Goal: Find specific page/section: Find specific page/section

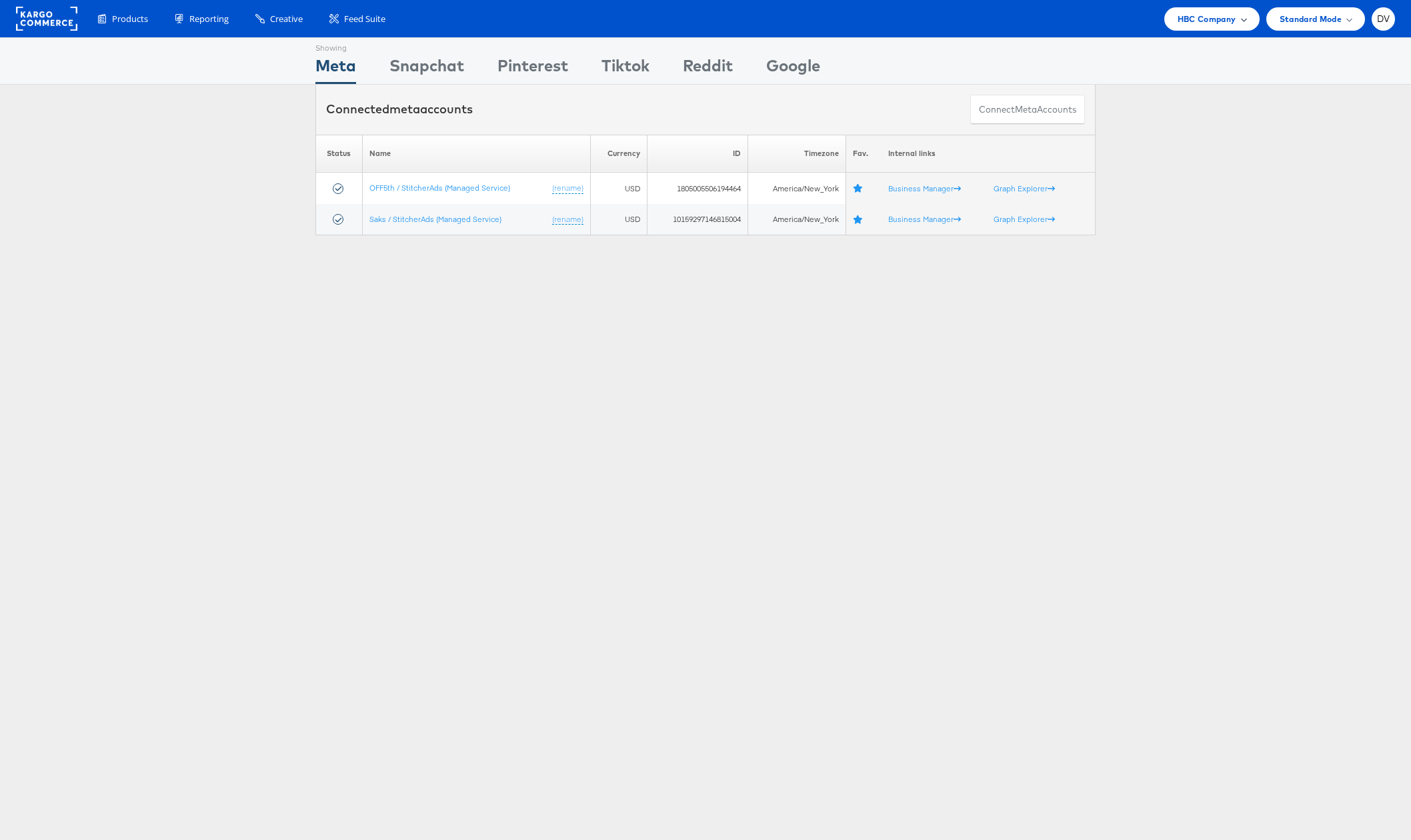
click at [1207, 23] on span "HBC Company" at bounding box center [1207, 19] width 58 height 14
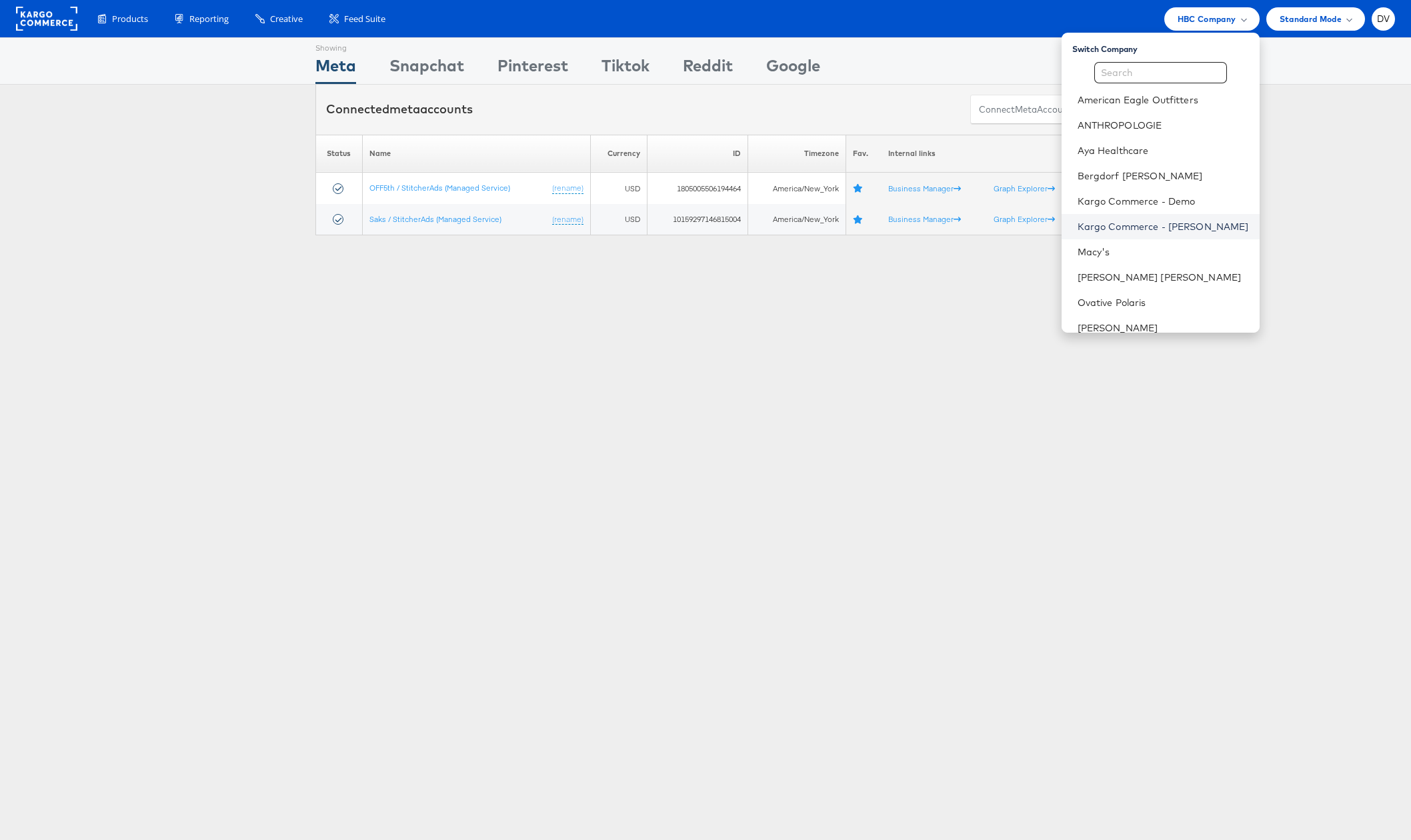
scroll to position [188, 0]
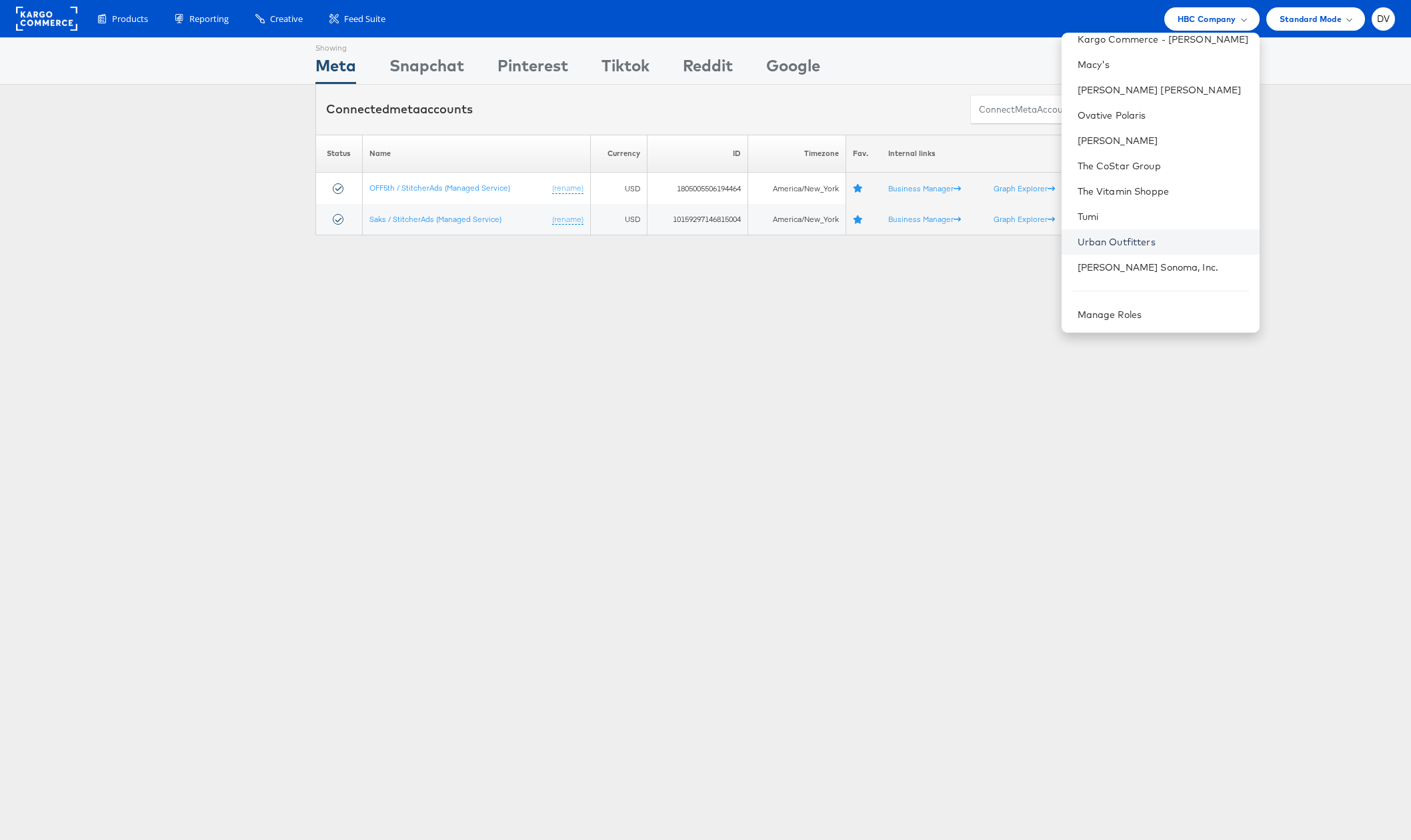
click at [1154, 239] on link "Urban Outfitters" at bounding box center [1163, 242] width 172 height 13
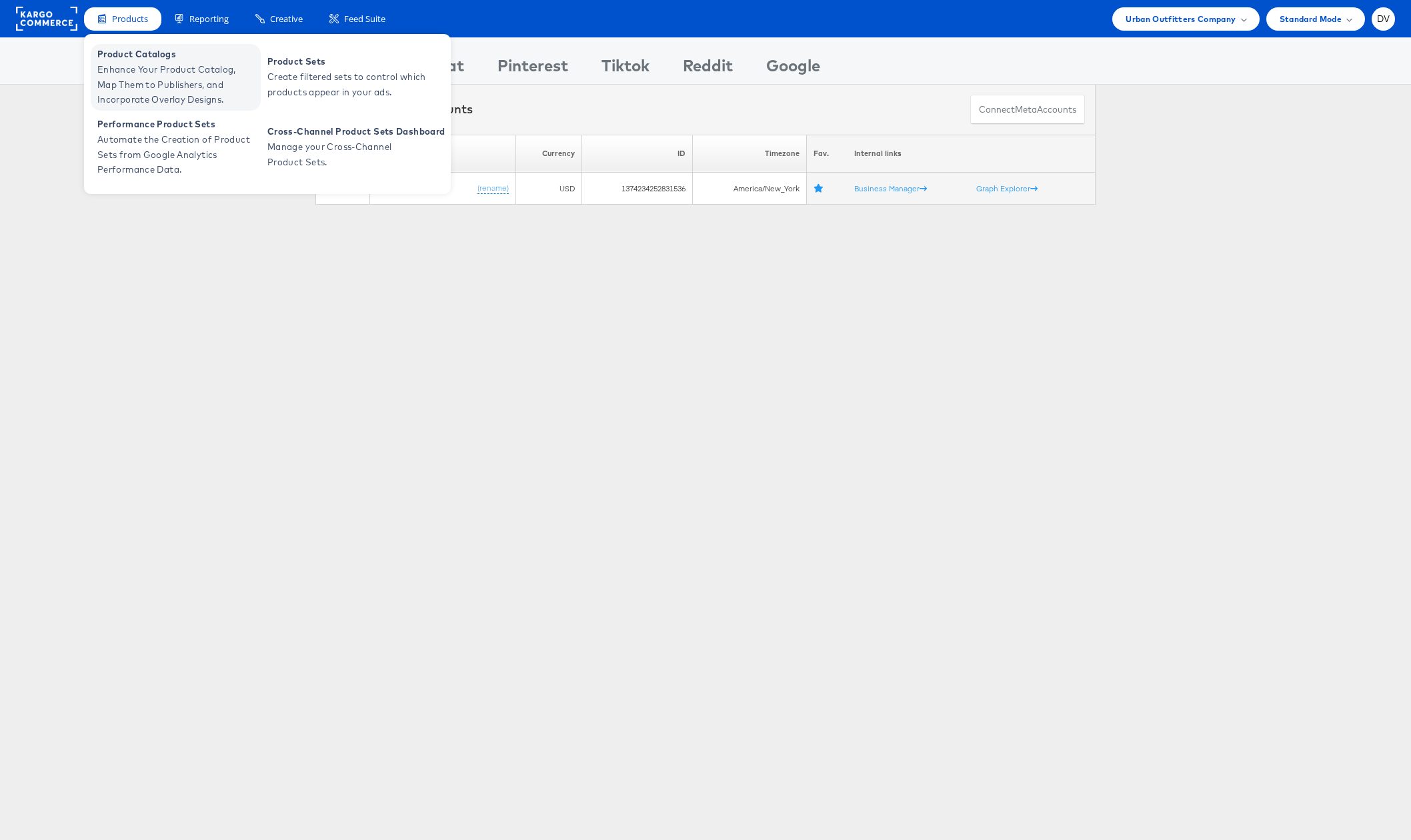
click at [144, 58] on span "Product Catalogs" at bounding box center [177, 54] width 160 height 15
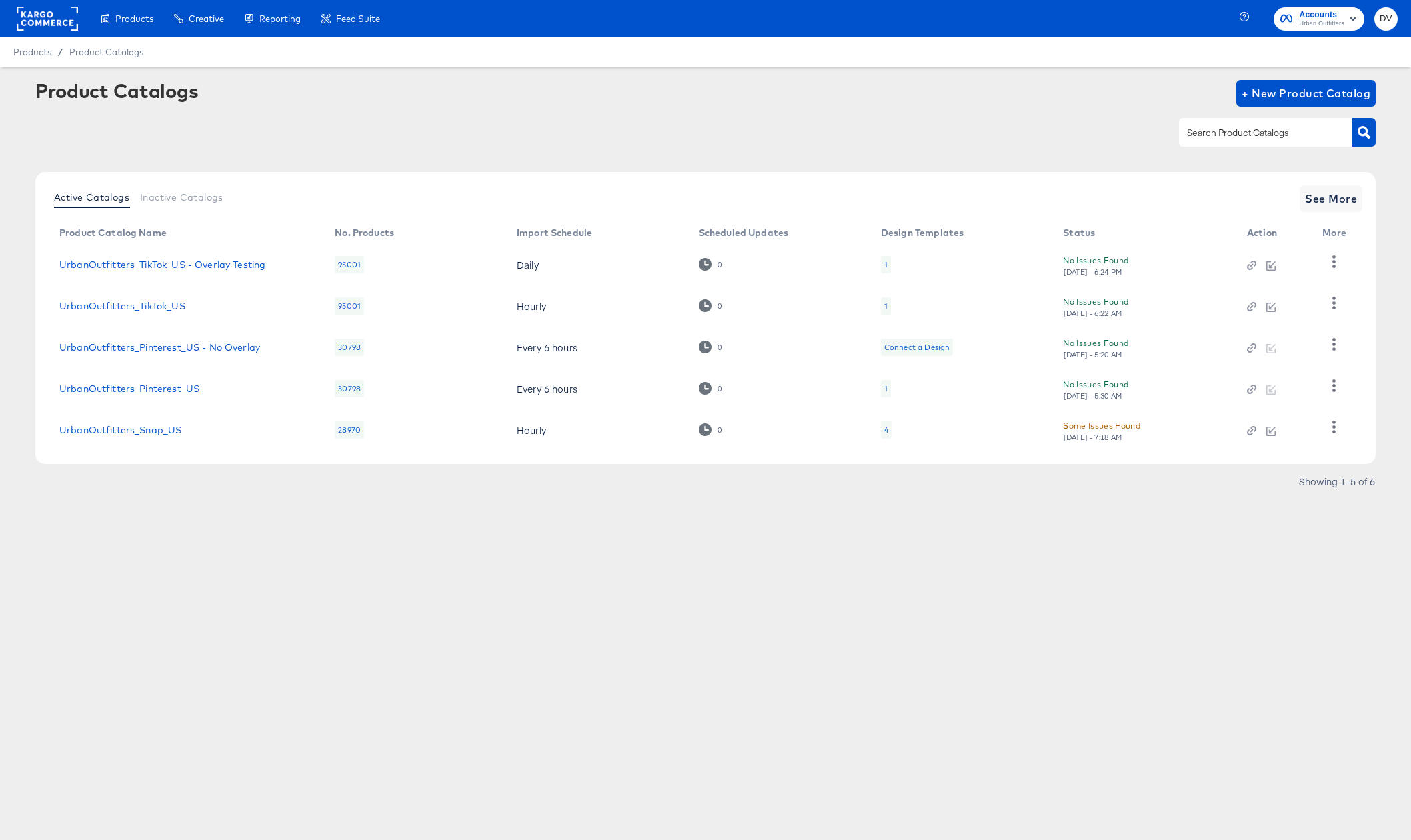
click at [172, 388] on link "UrbanOutfitters_Pinterest_US" at bounding box center [129, 389] width 140 height 11
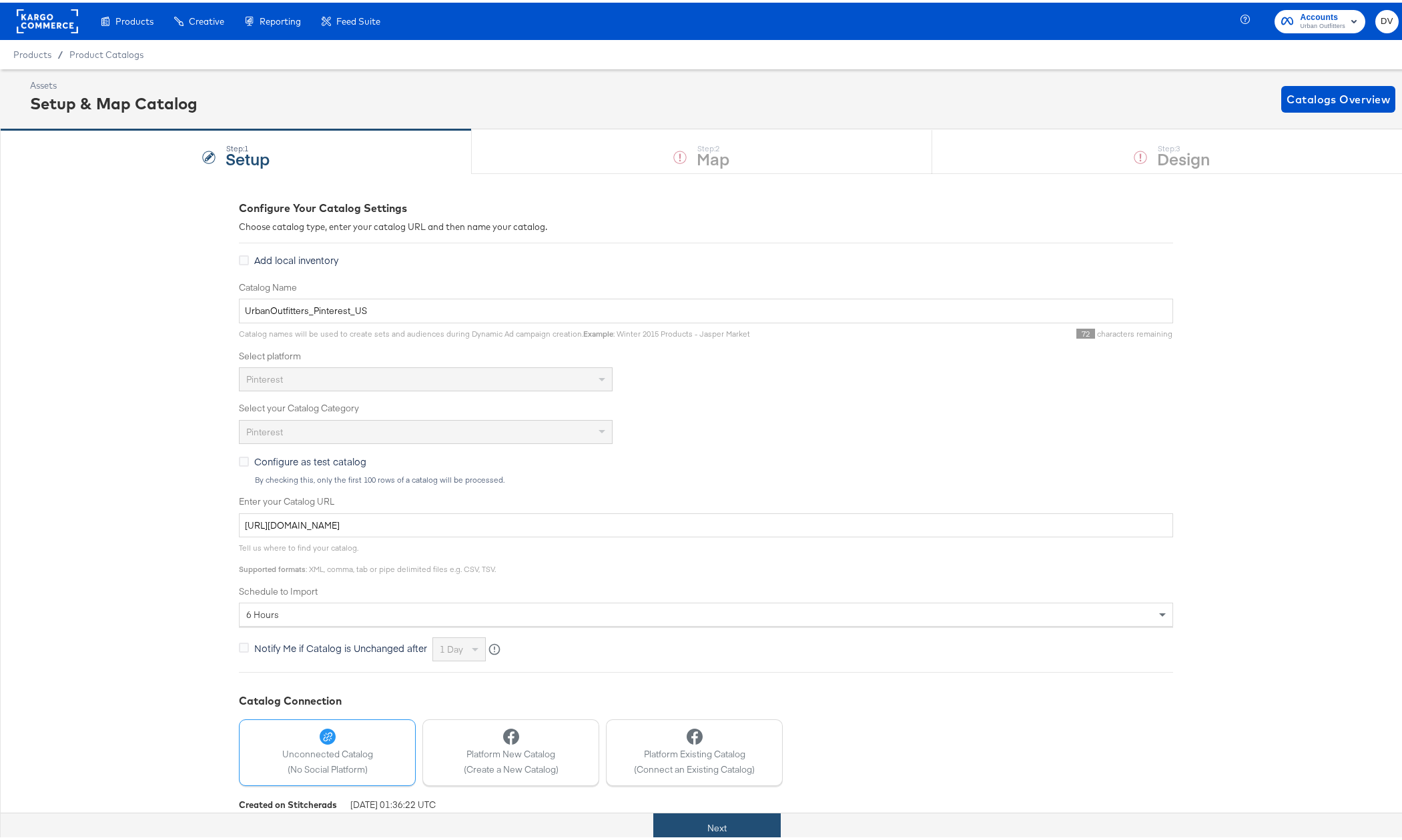
click at [734, 824] on button "Next" at bounding box center [716, 826] width 128 height 30
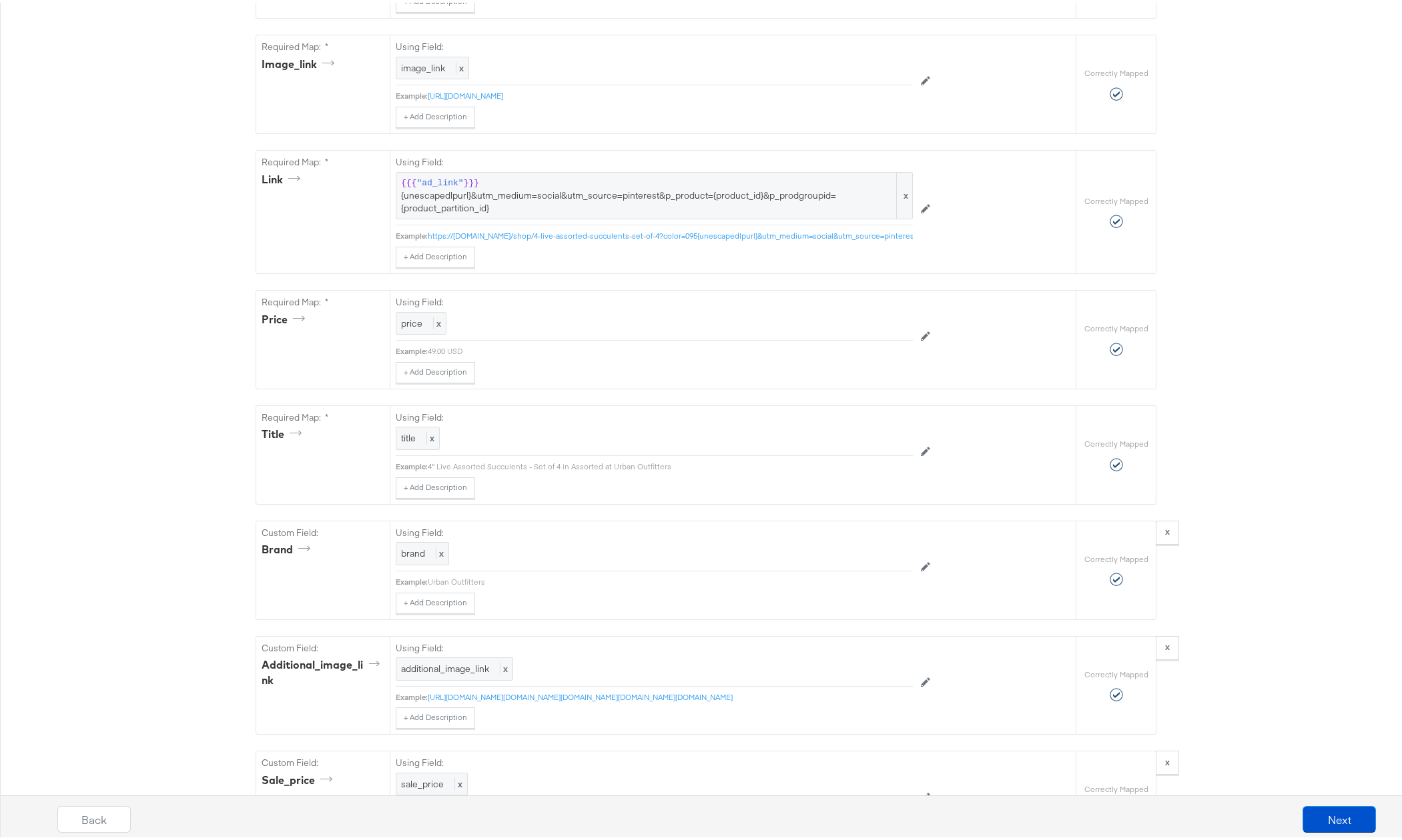
scroll to position [802, 0]
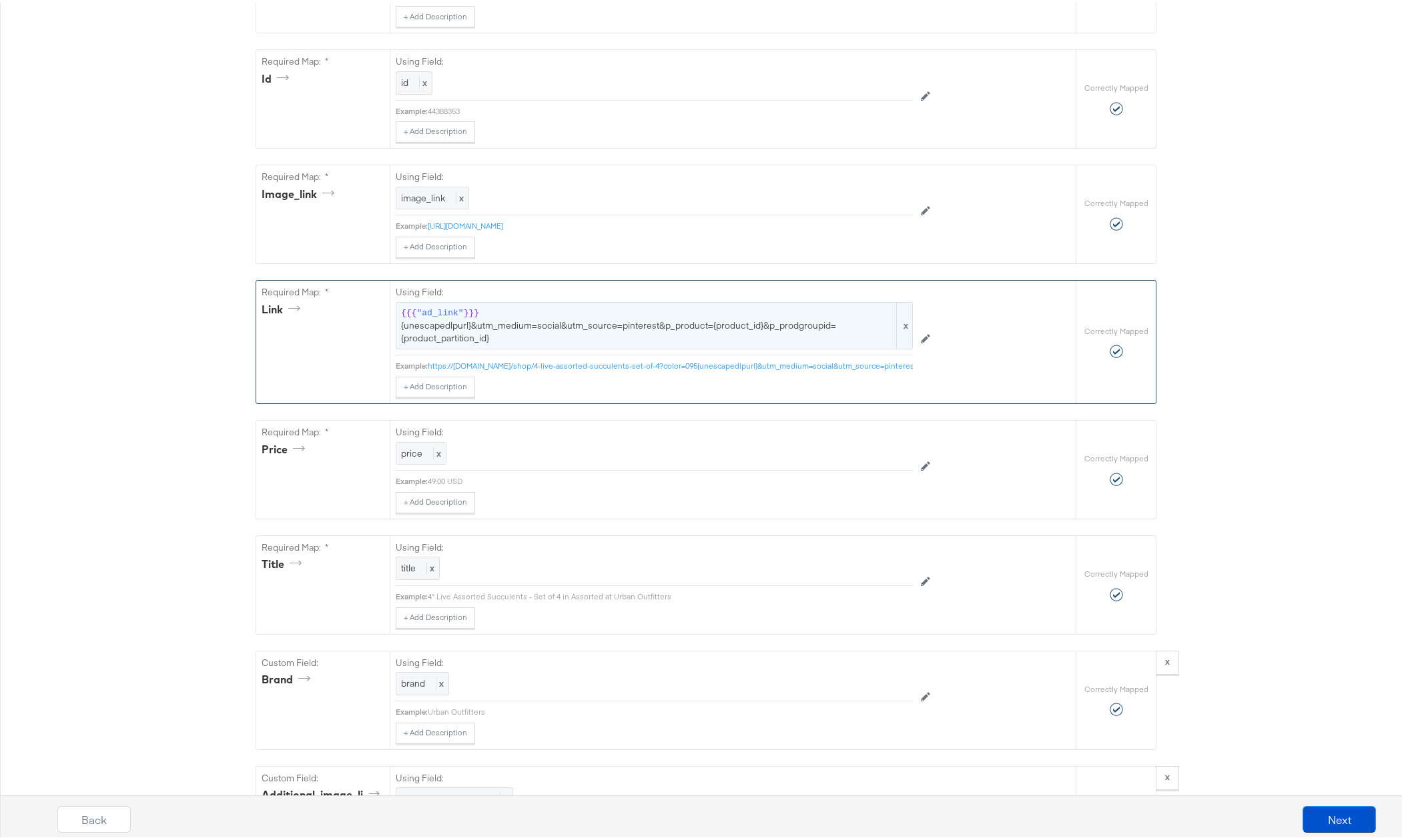
click at [586, 322] on span "{{{ "ad_link" }}} {unescapedlpurl}&utm_medium=social&utm_source=pinterest&p_pro…" at bounding box center [655, 323] width 507 height 37
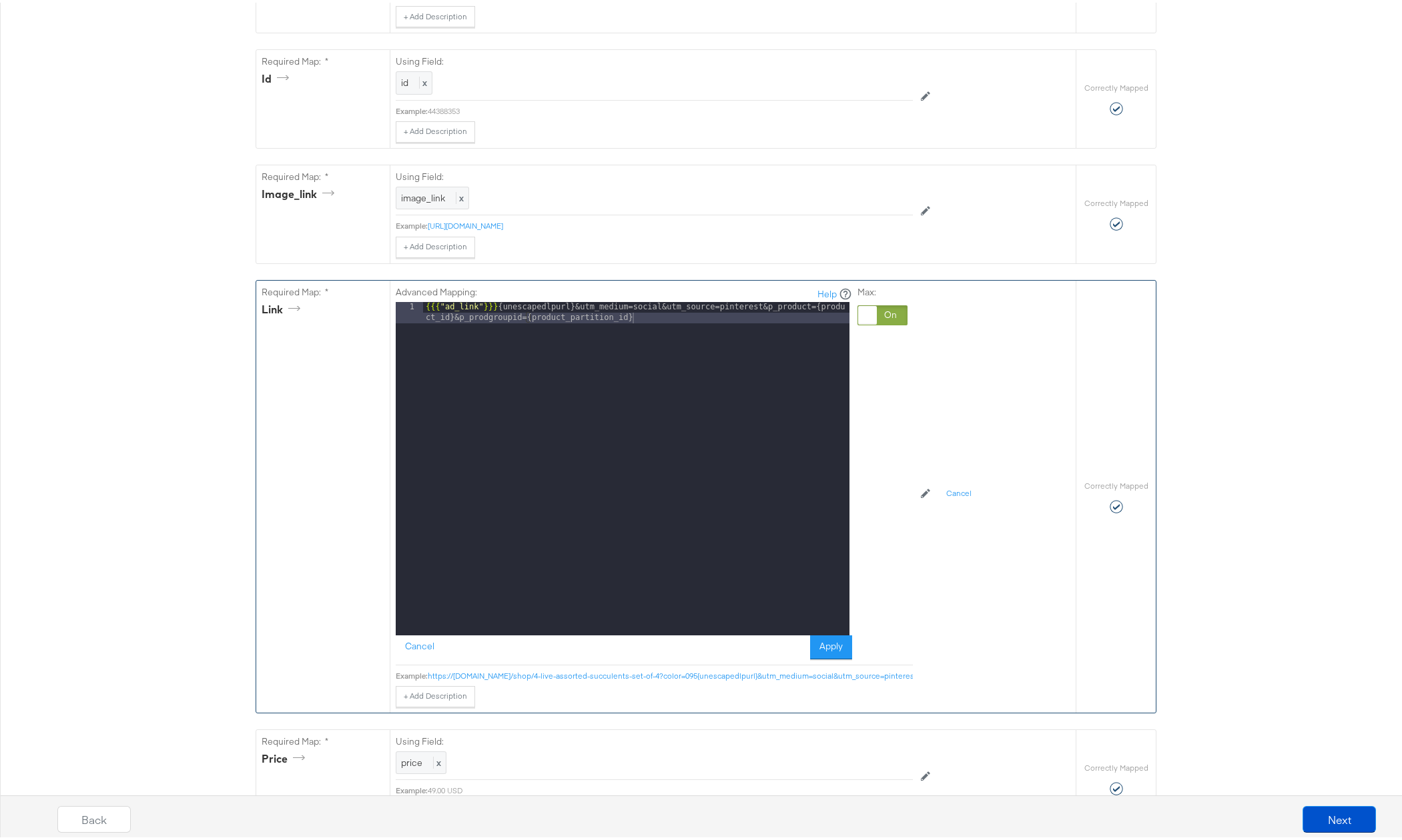
click at [600, 318] on div "{{{ "ad_link" }}} {unescapedlpurl}&utm_medium=social&utm_source=pinterest&p_pro…" at bounding box center [636, 487] width 426 height 376
click at [413, 650] on button "Cancel" at bounding box center [420, 644] width 48 height 24
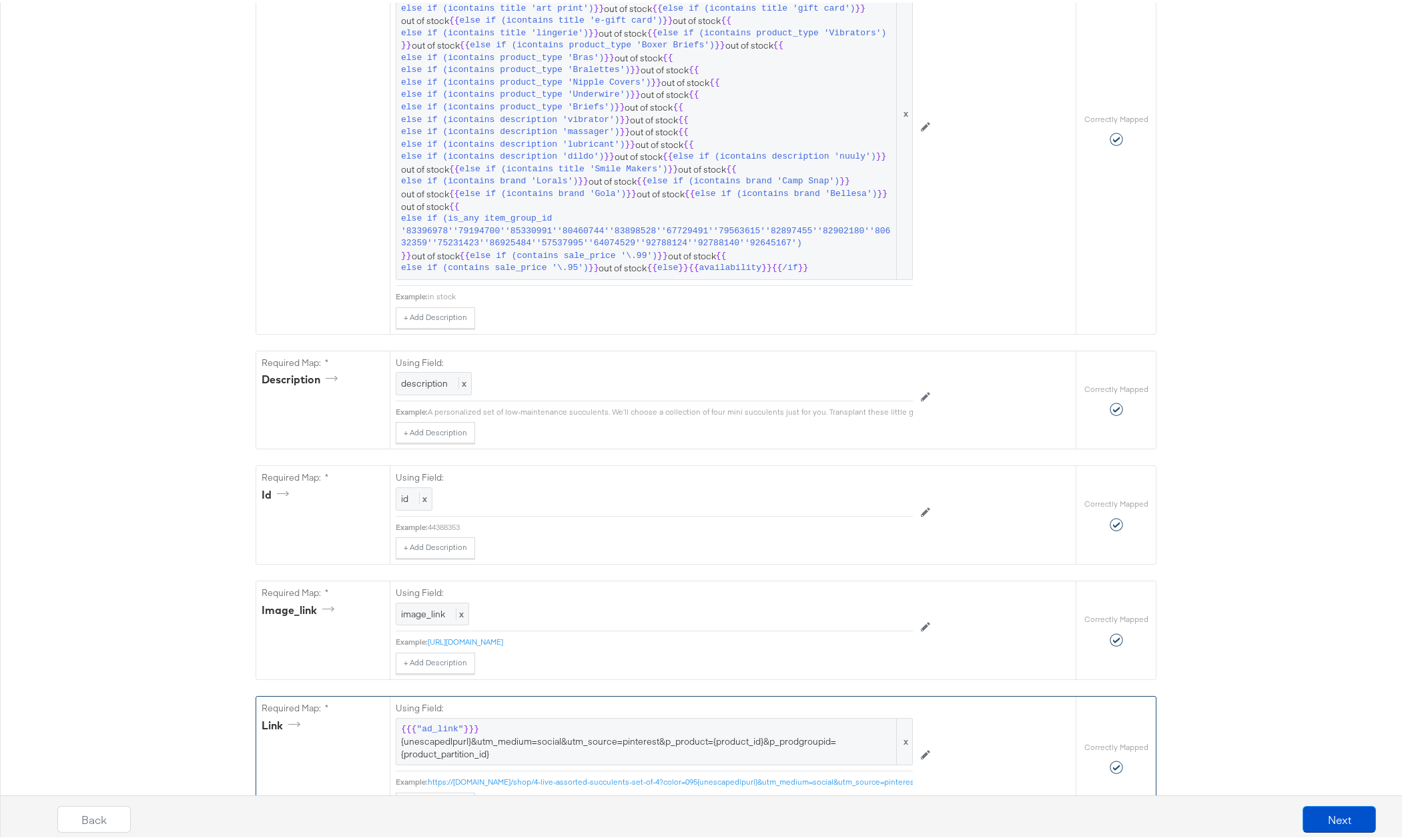
scroll to position [0, 0]
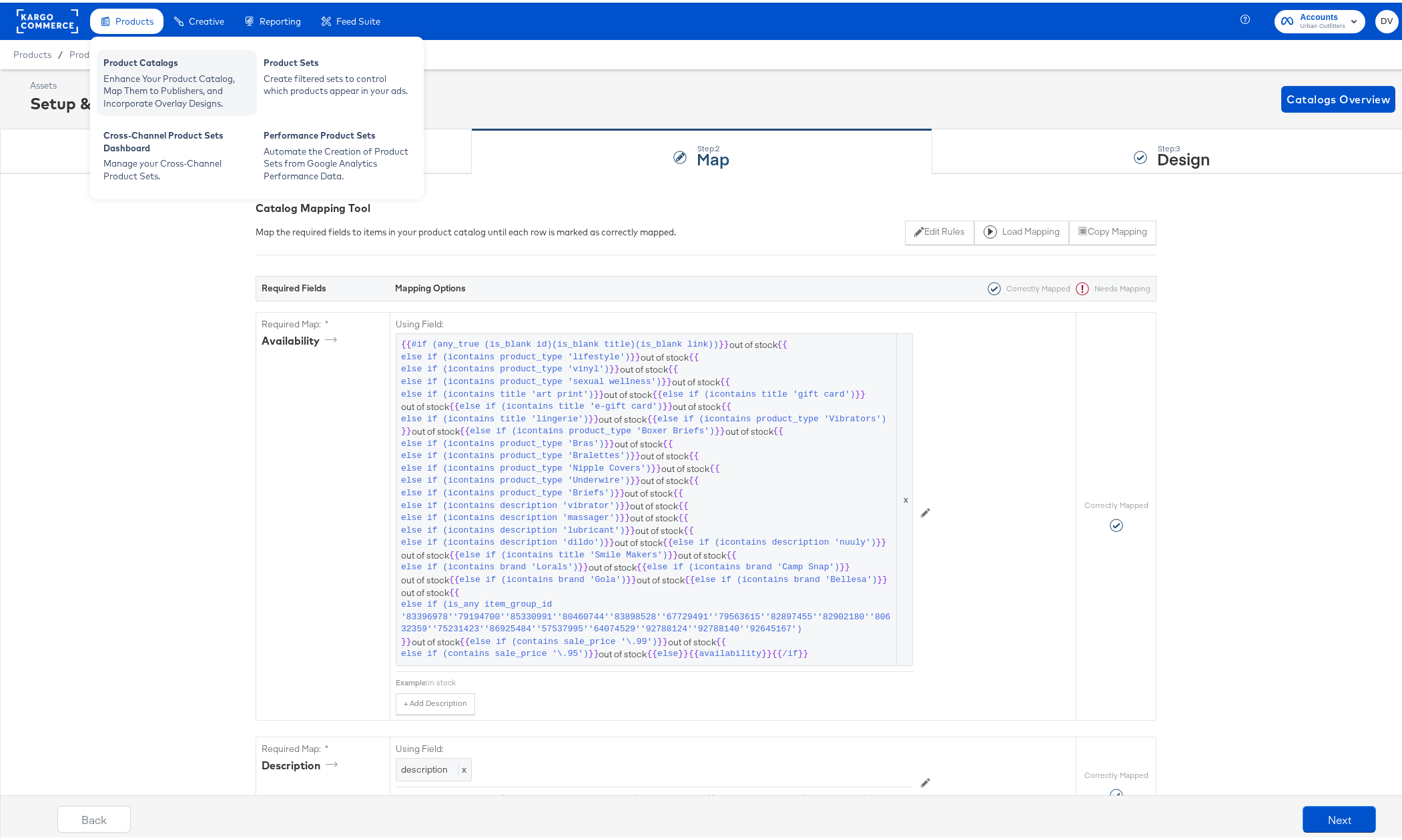
click at [154, 69] on div "Product Catalogs" at bounding box center [177, 62] width 147 height 16
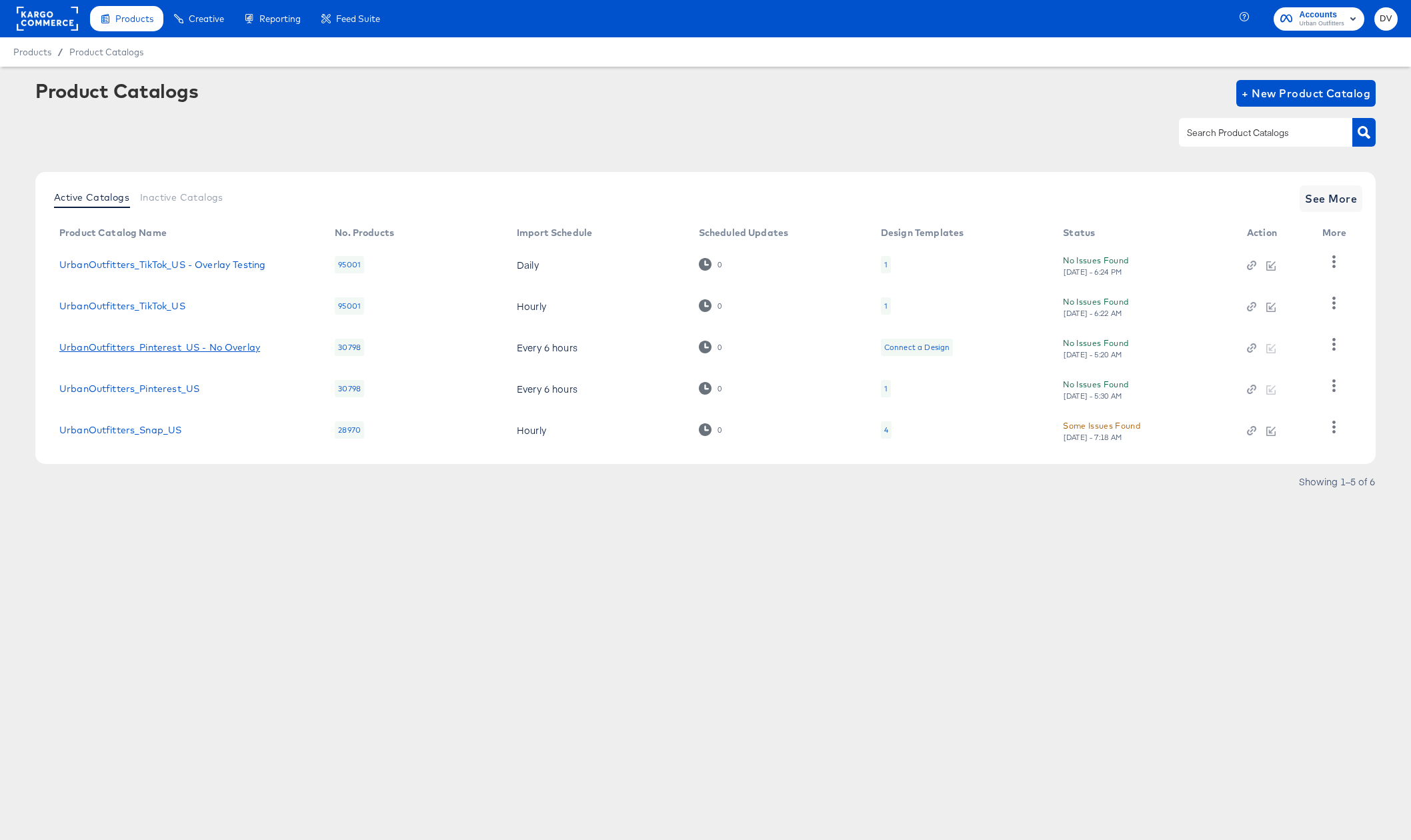
click at [203, 347] on link "UrbanOutfitters_Pinterest_US - No Overlay" at bounding box center [159, 347] width 201 height 11
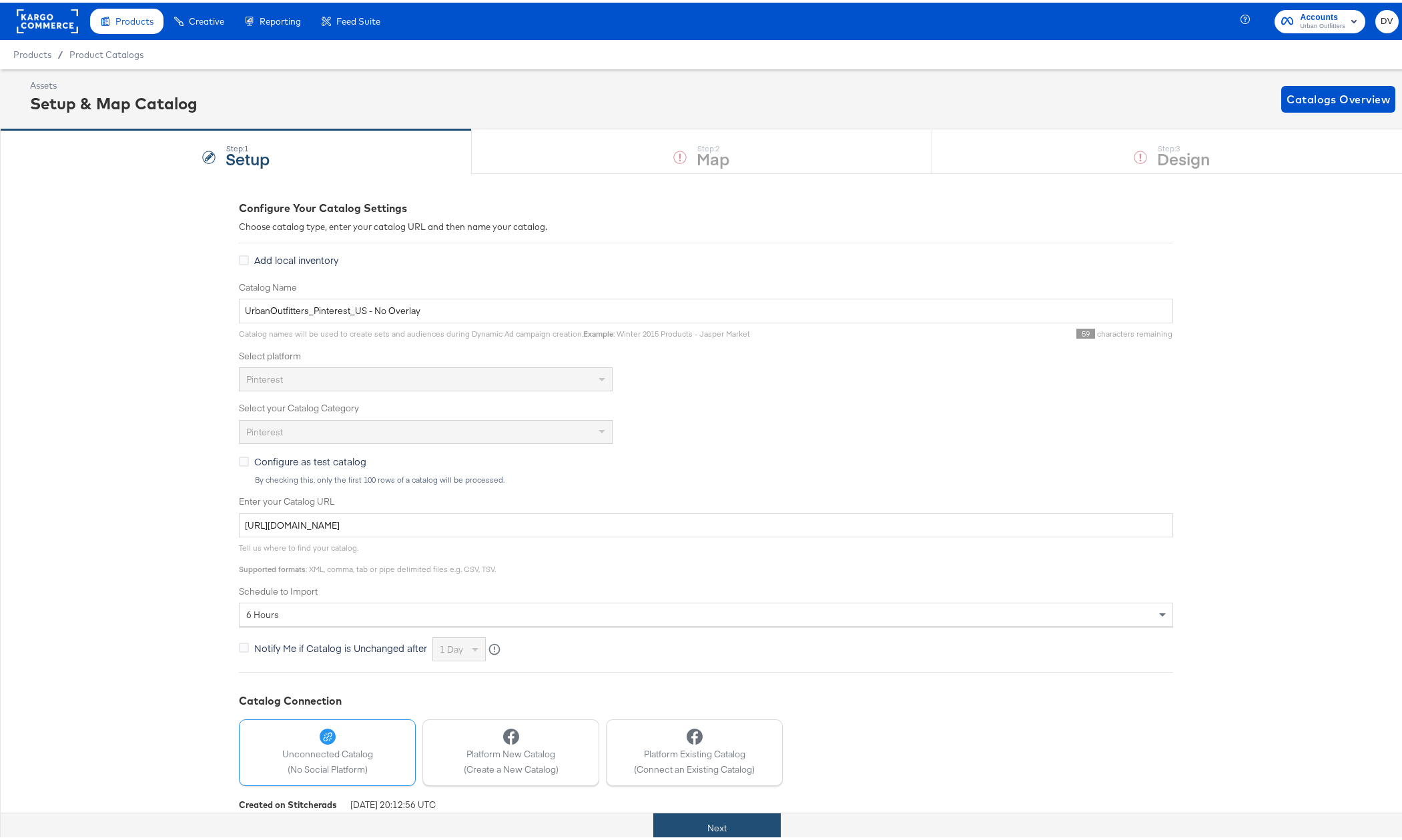
click at [712, 822] on button "Next" at bounding box center [716, 826] width 128 height 30
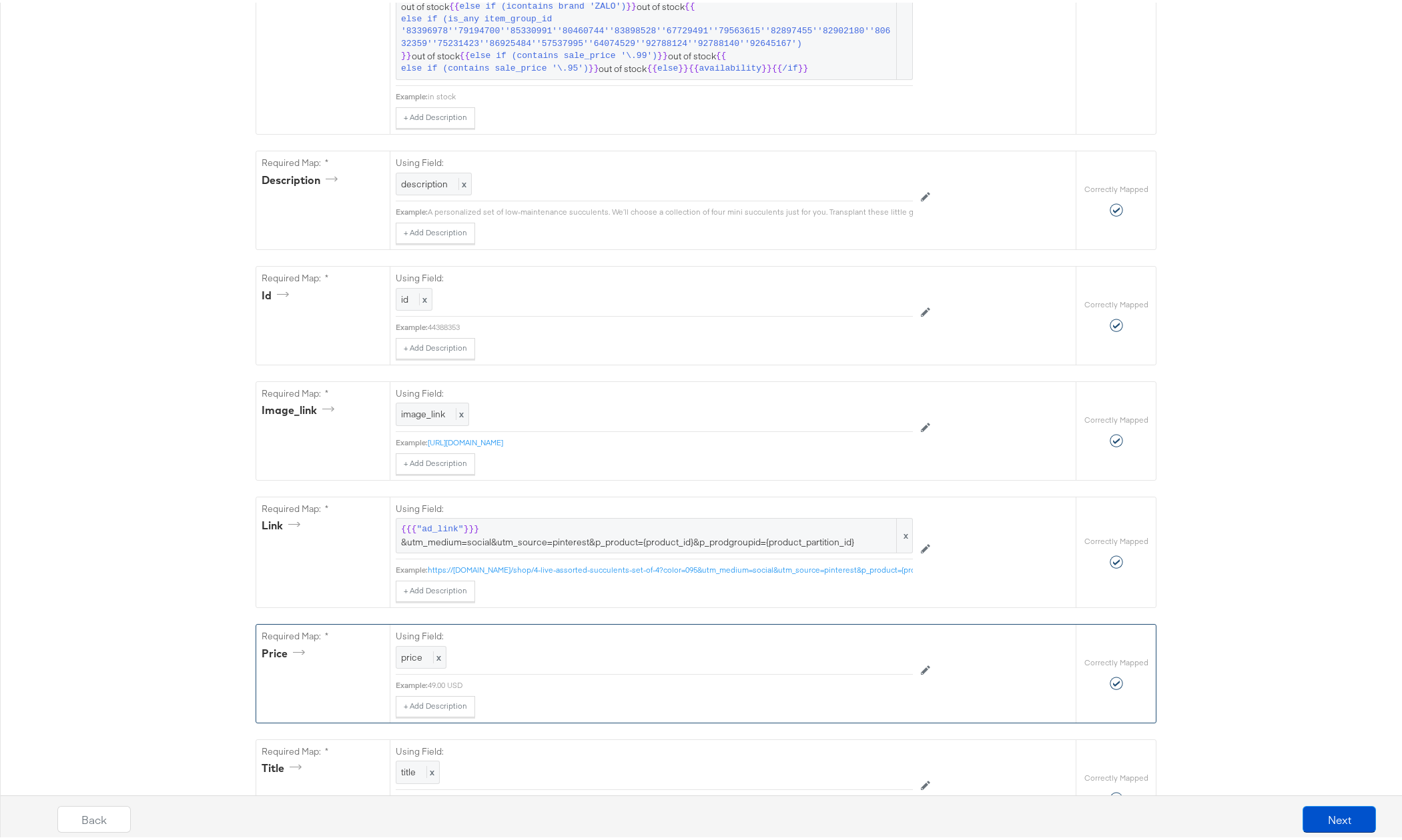
scroll to position [623, 0]
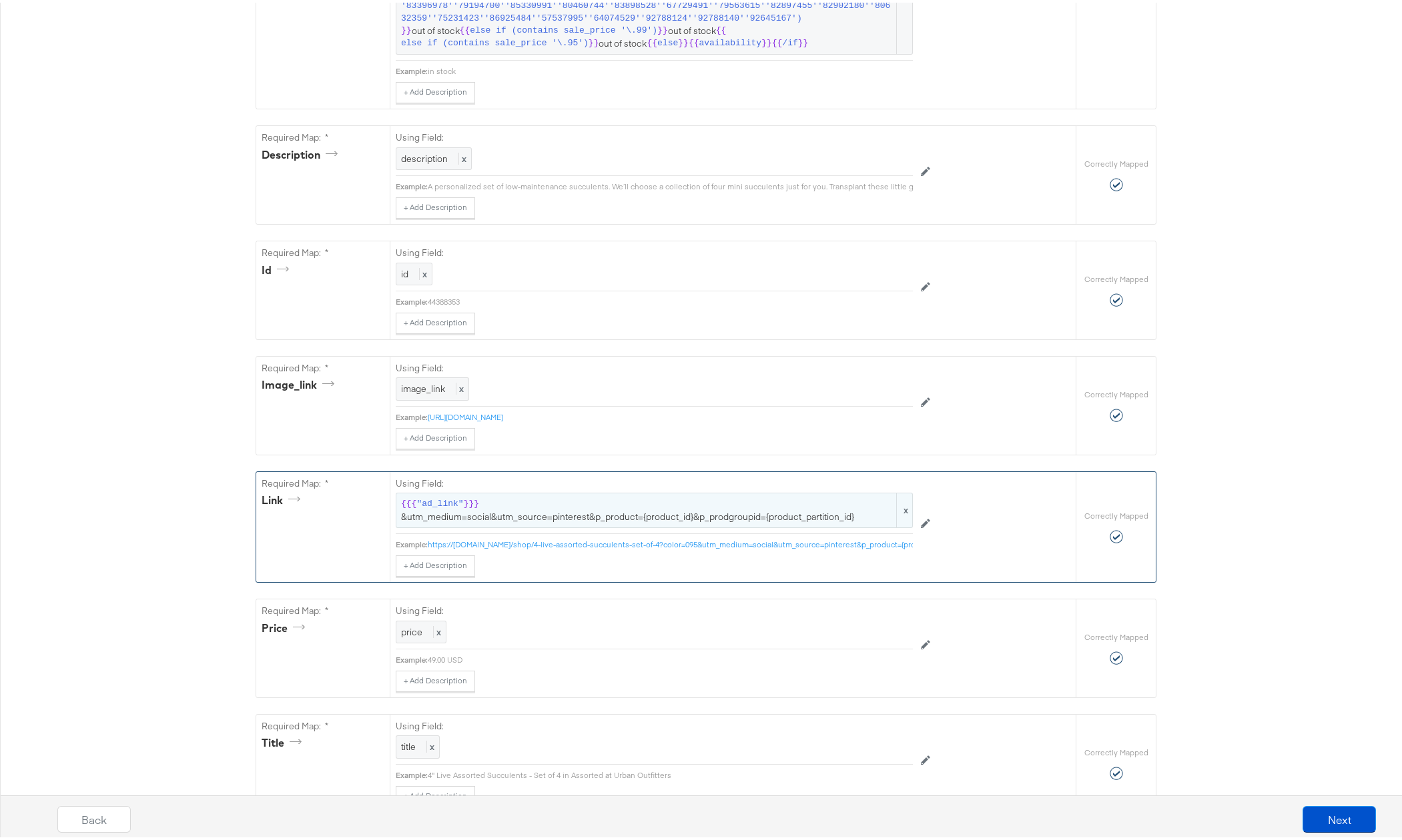
click at [637, 520] on span "{{{ "ad_link" }}} &utm_medium=social&utm_source=pinterest&p_product={product_id…" at bounding box center [655, 508] width 507 height 25
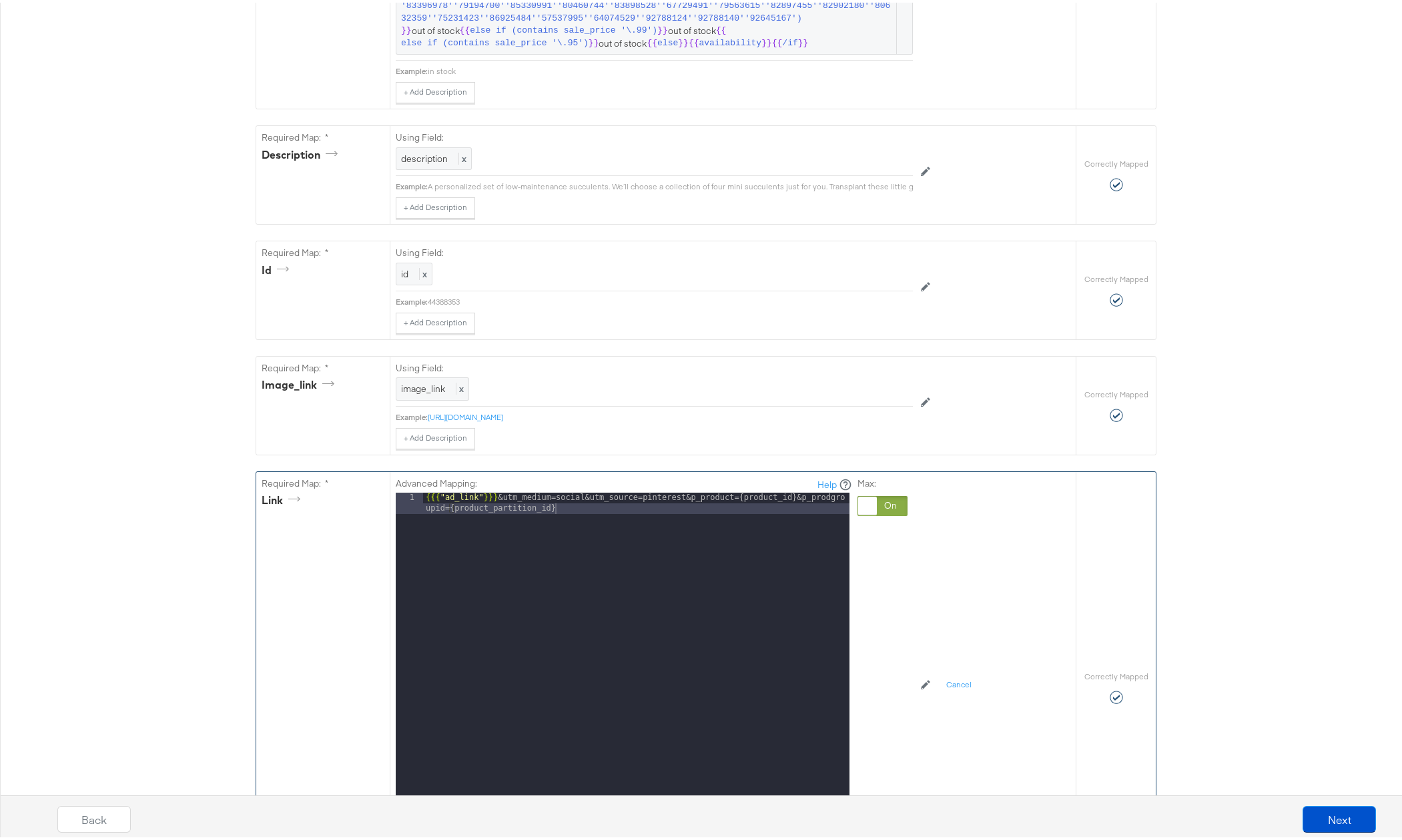
click at [638, 519] on div "{{{ "ad_link" }}} &utm_medium=social&utm_source=pinterest&p_product={product_id…" at bounding box center [636, 678] width 426 height 376
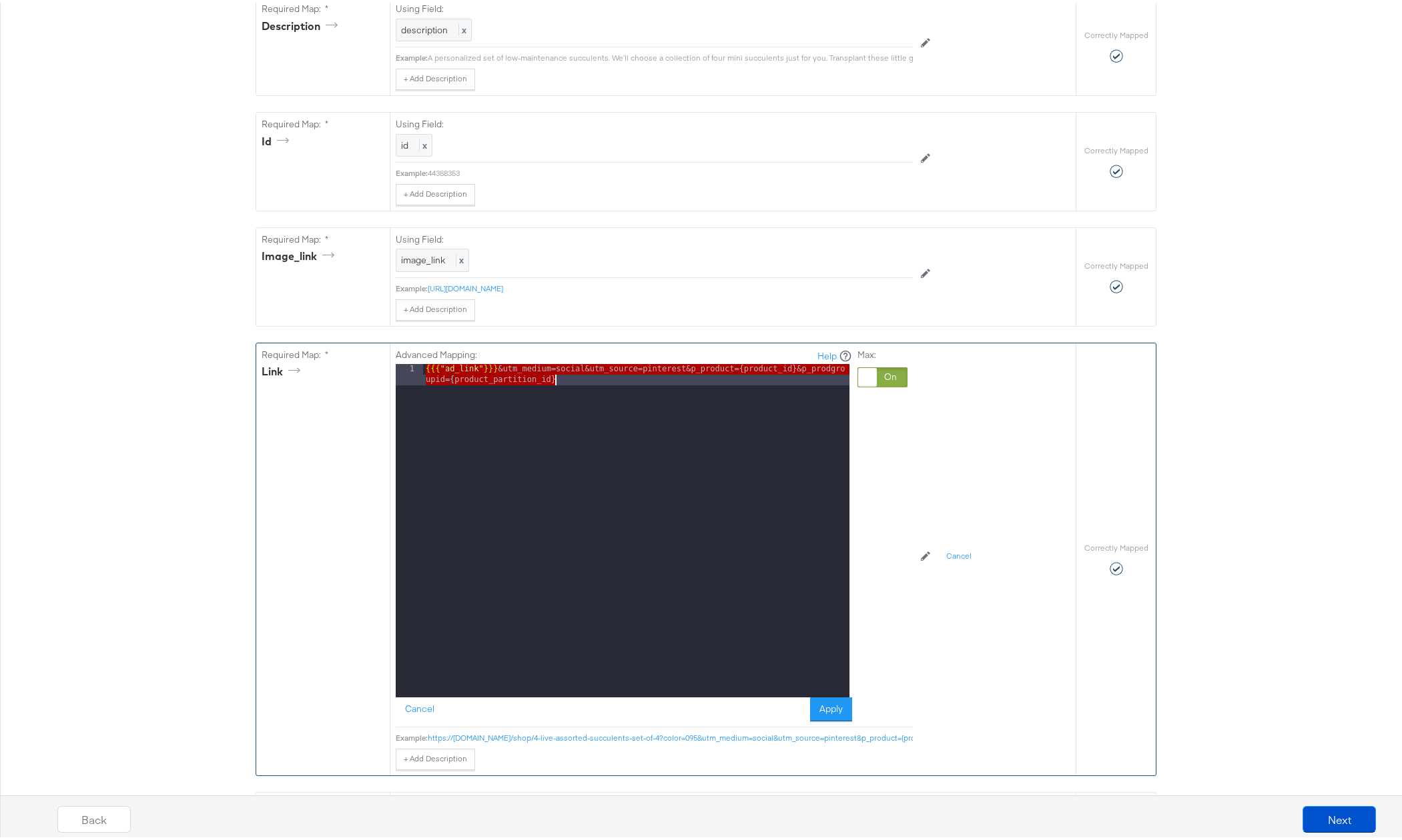
scroll to position [868, 0]
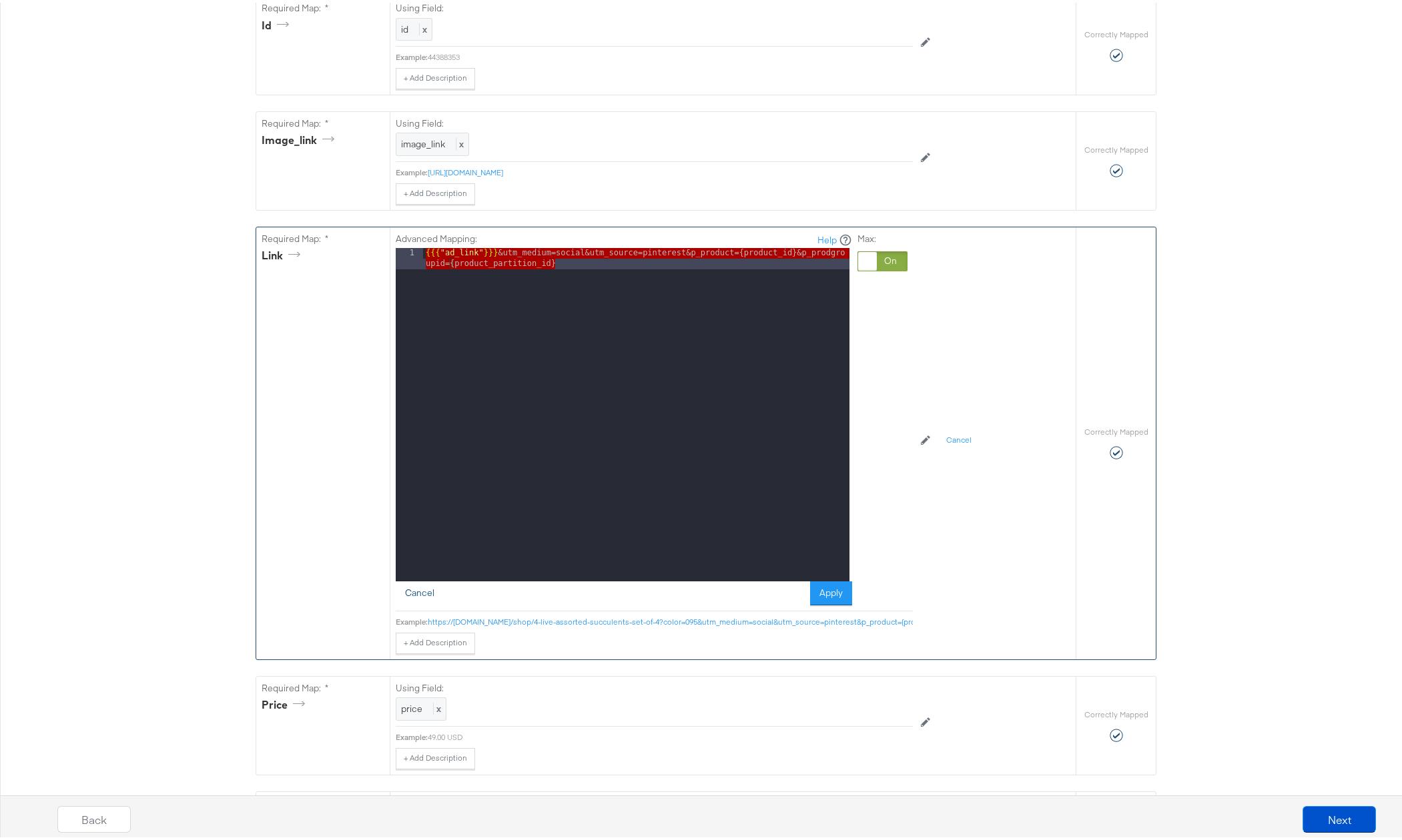
click at [410, 599] on button "Cancel" at bounding box center [420, 590] width 48 height 24
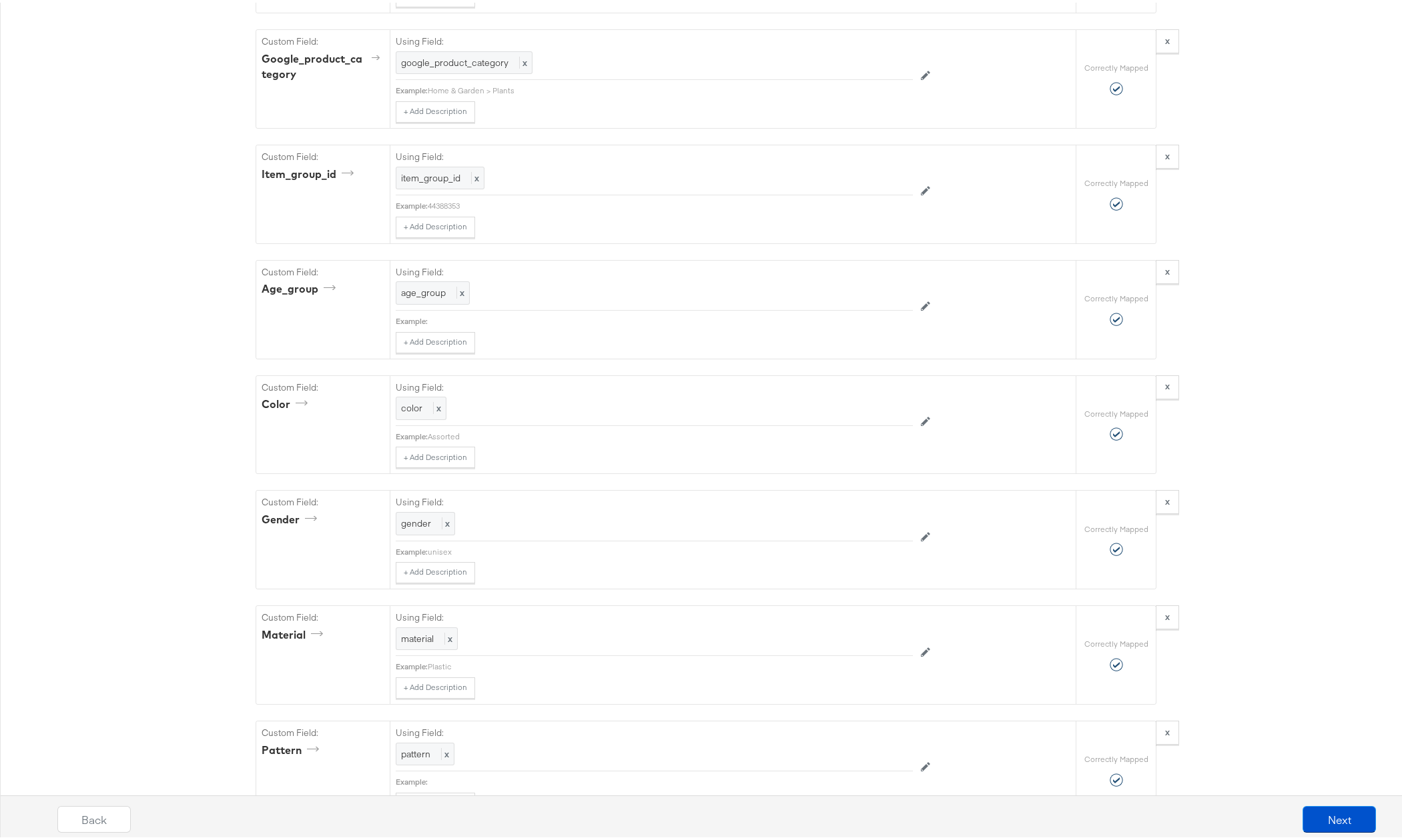
scroll to position [2944, 0]
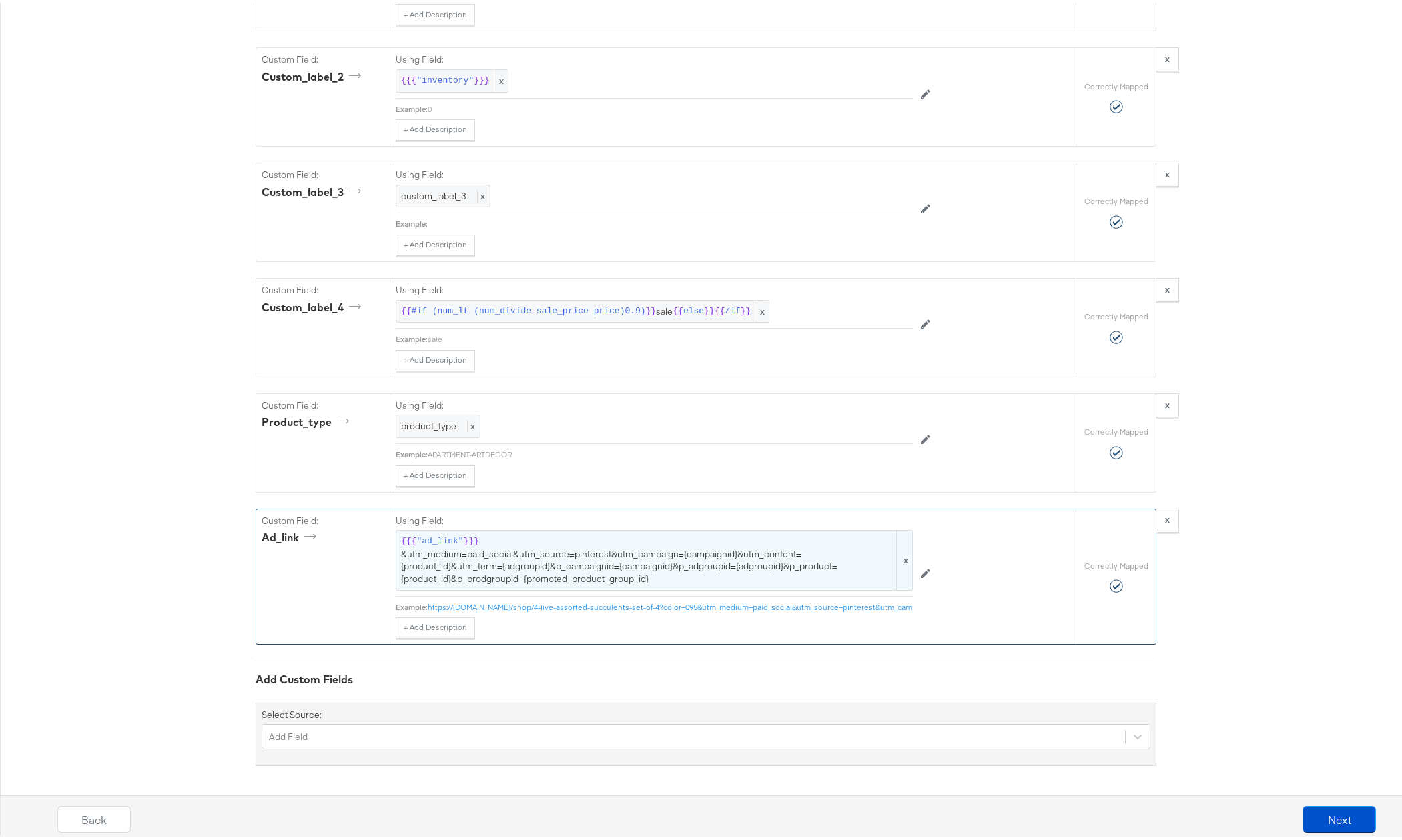
click at [555, 552] on span "{{{ "ad_link" }}} &utm_medium=paid_social&utm_source=pinterest&utm_campaign={ca…" at bounding box center [655, 558] width 507 height 50
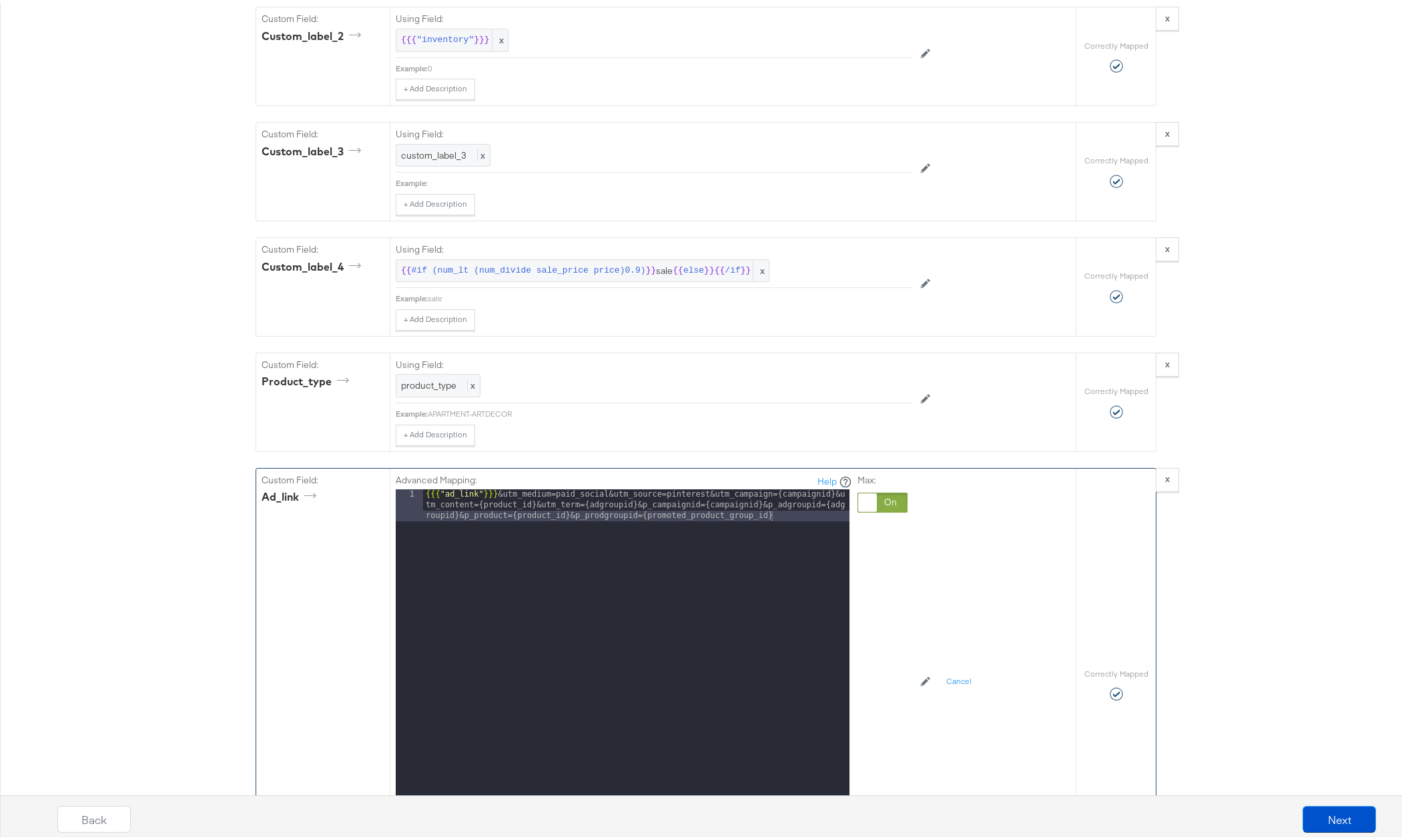
click at [684, 542] on div "{{{ "ad_link" }}} &utm_medium=paid_social&utm_source=pinterest&utm_campaign={ca…" at bounding box center [636, 685] width 426 height 397
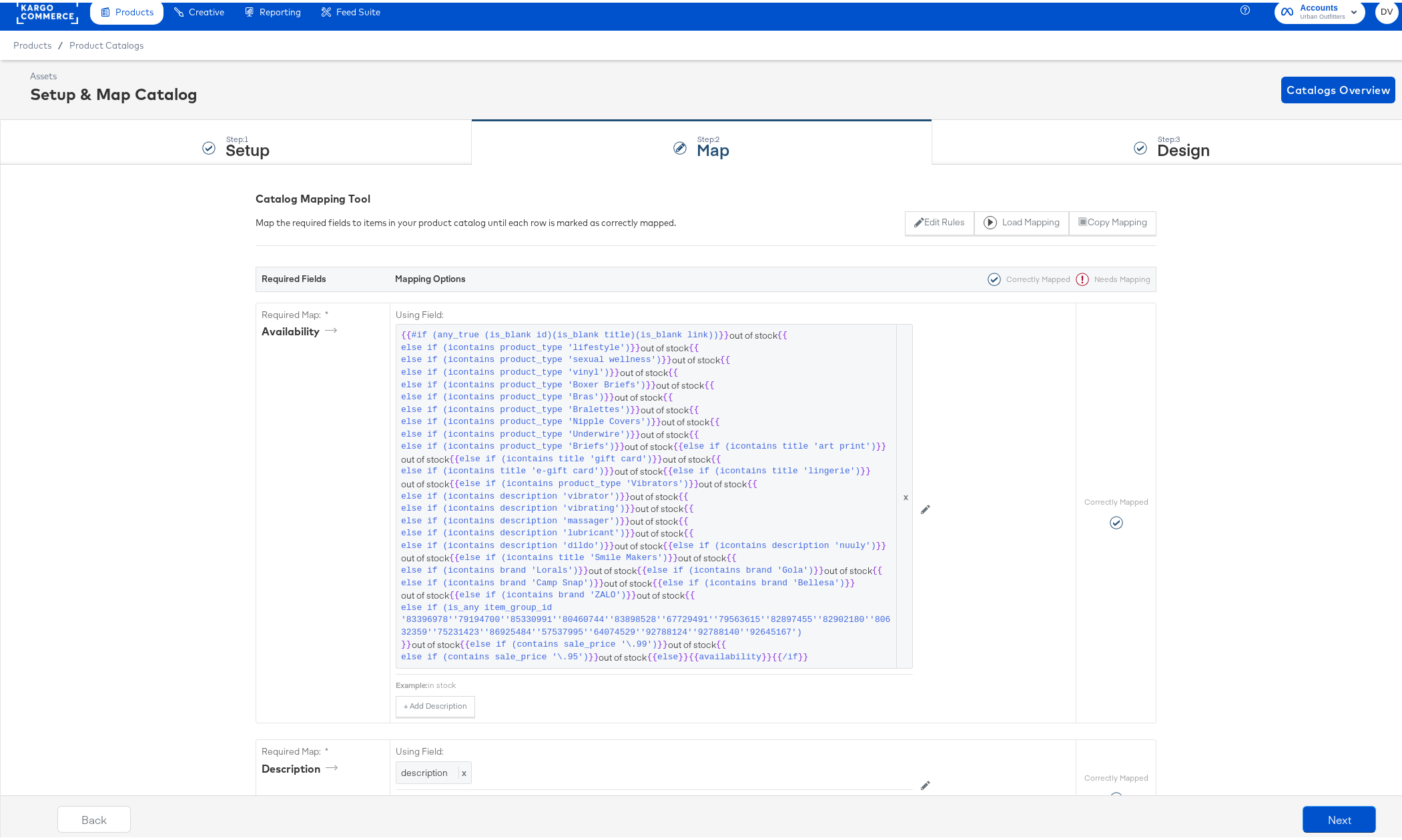
scroll to position [0, 0]
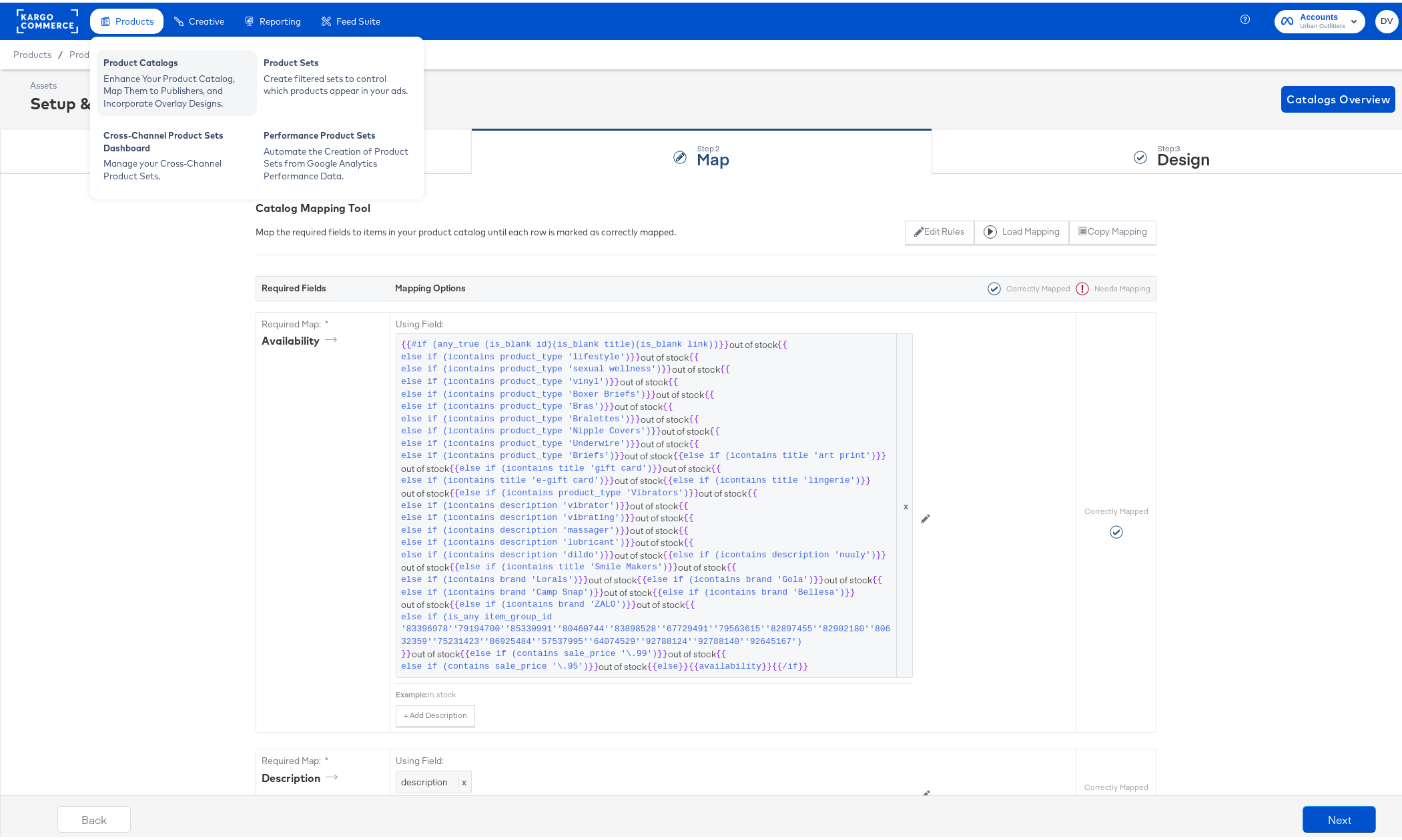
click at [135, 78] on div "Enhance Your Product Catalog, Map Them to Publishers, and Incorporate Overlay D…" at bounding box center [177, 89] width 147 height 37
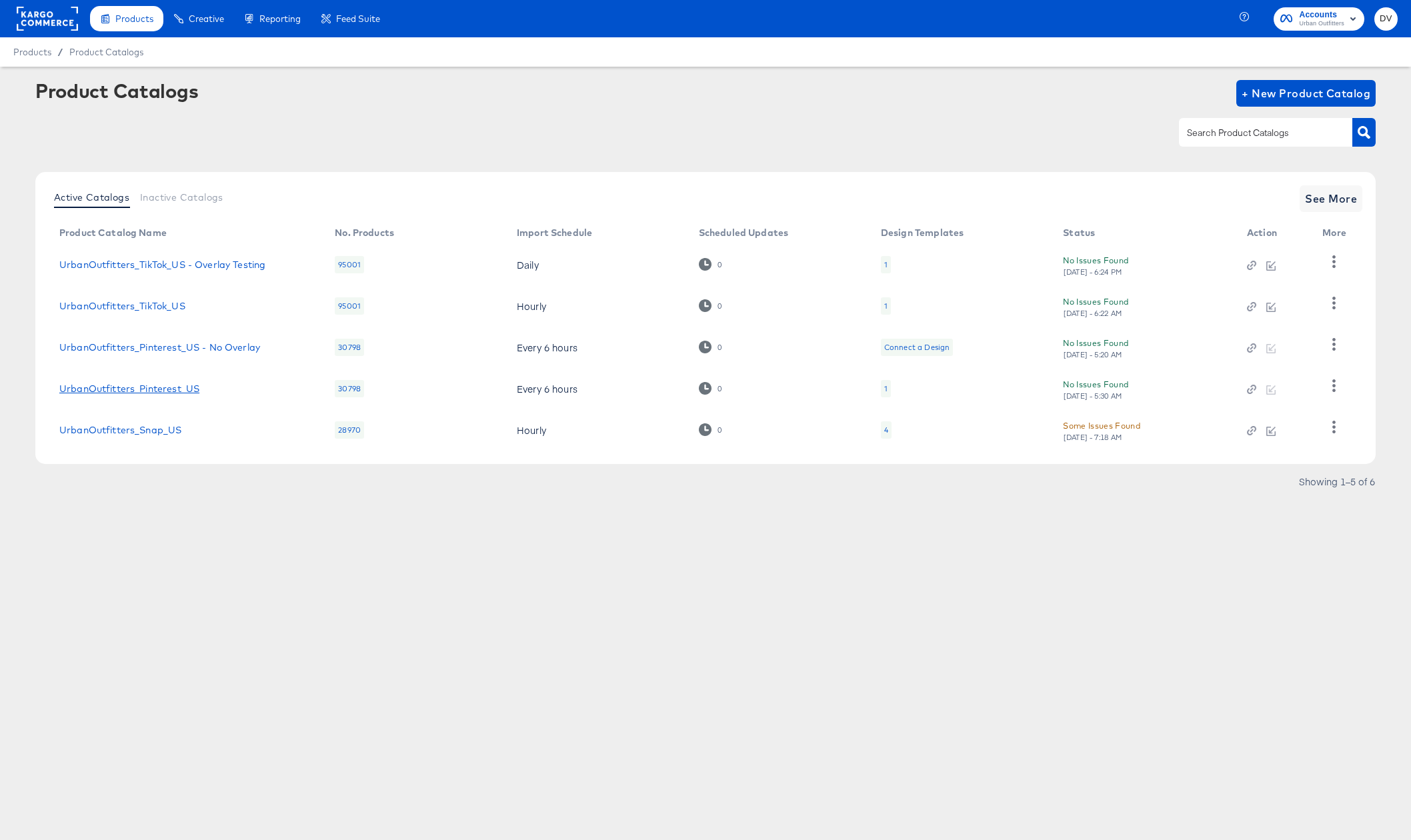
click at [183, 392] on link "UrbanOutfitters_Pinterest_US" at bounding box center [129, 389] width 140 height 11
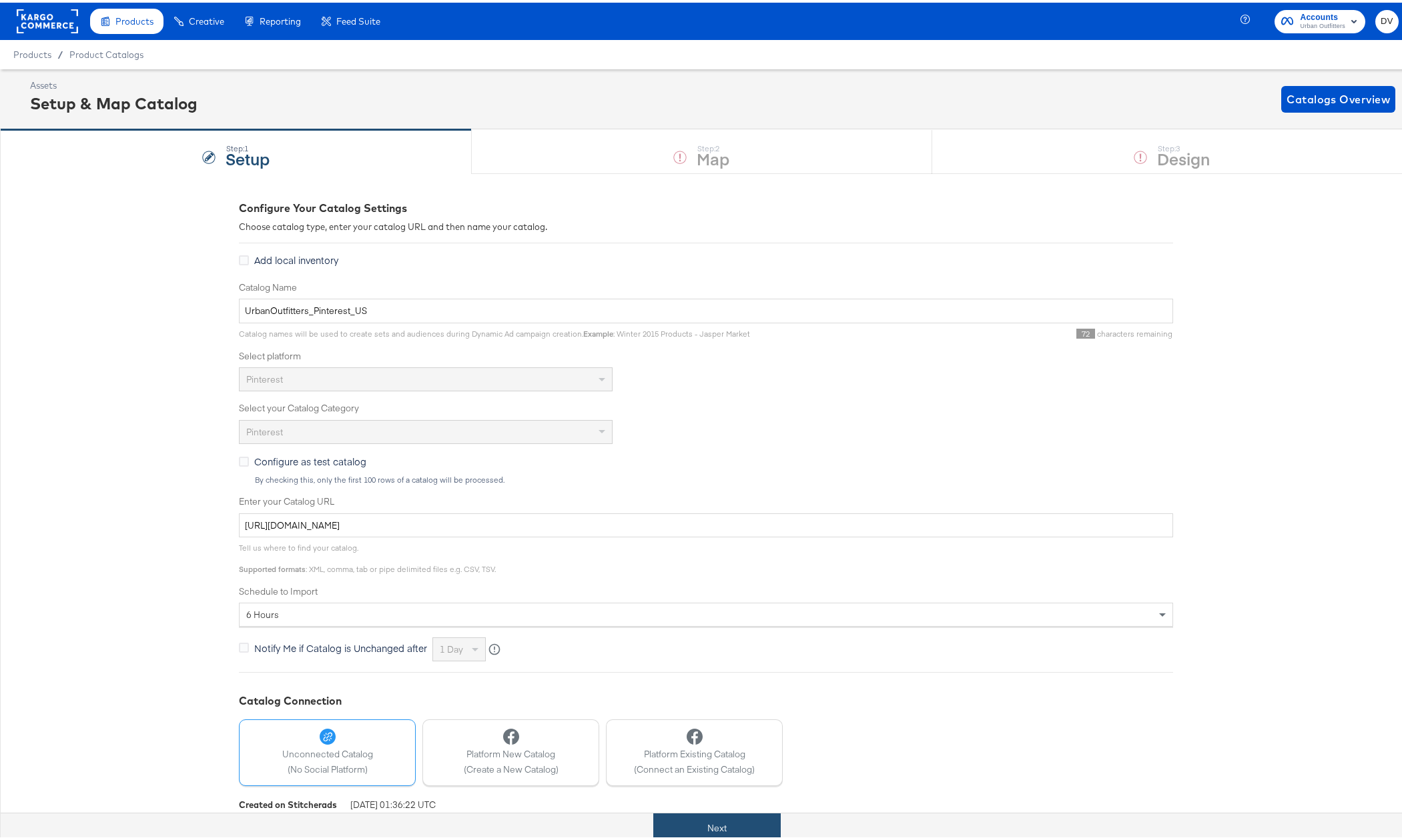
click at [753, 819] on button "Next" at bounding box center [716, 826] width 128 height 30
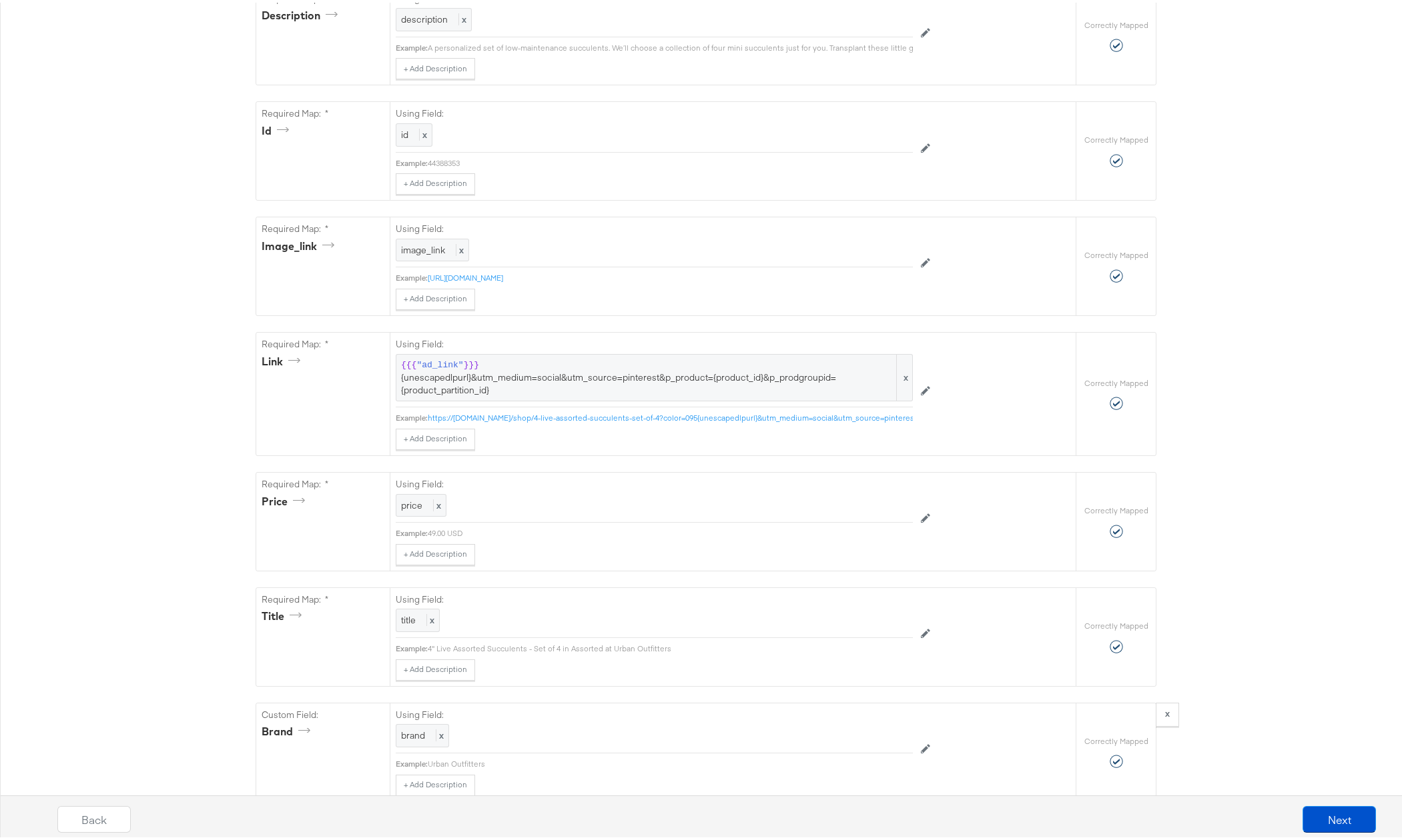
scroll to position [749, 0]
click at [631, 387] on span "{{{ "ad_link" }}} {unescapedlpurl}&utm_medium=social&utm_source=pinterest&p_pro…" at bounding box center [655, 377] width 507 height 37
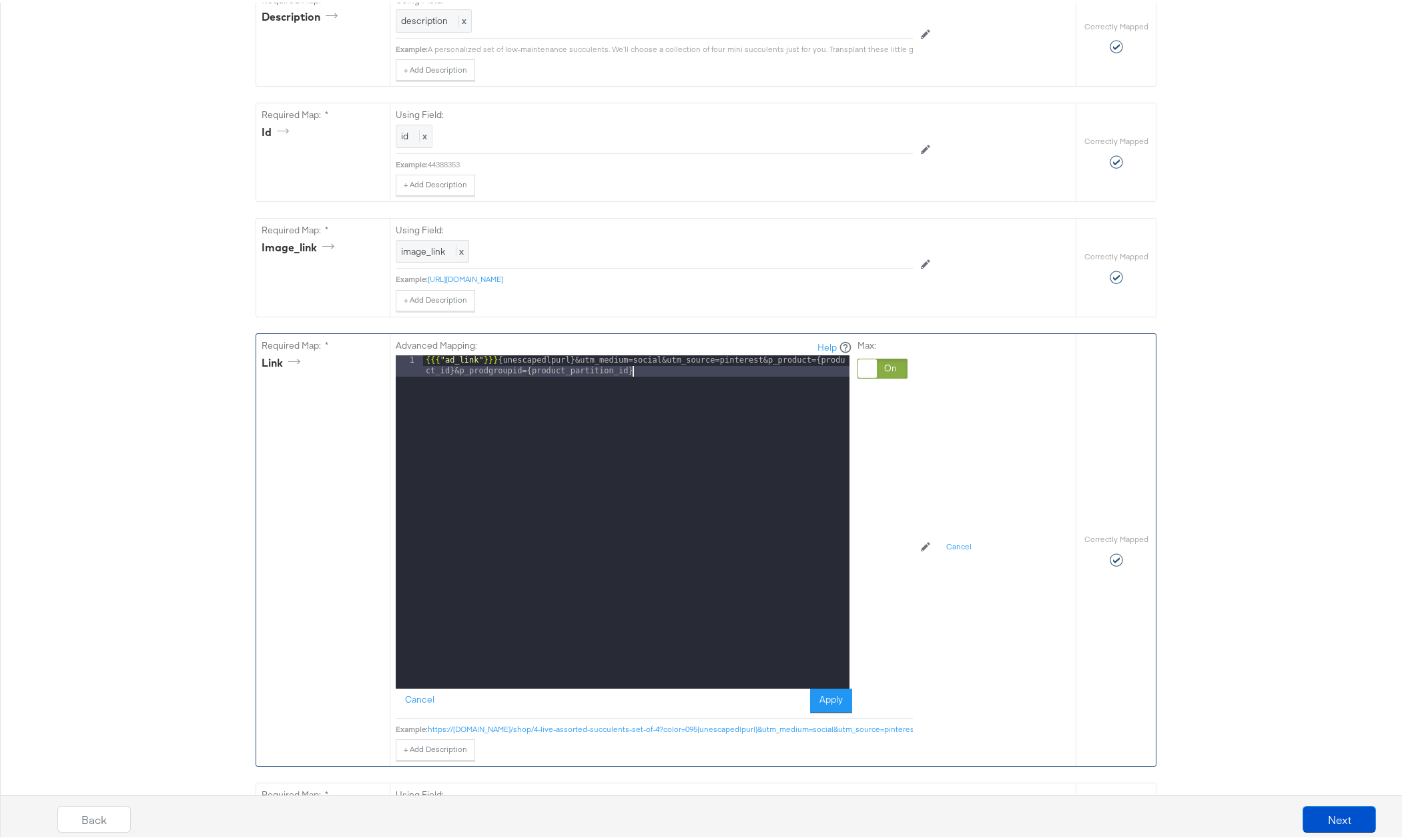
click at [631, 387] on div "{{{ "ad_link" }}} {unescapedlpurl}&utm_medium=social&utm_source=pinterest&p_pro…" at bounding box center [636, 540] width 426 height 376
click at [633, 382] on div "{{{ "ad_link" }}} {unescapedlpurl}&utm_medium=social&utm_source=pinterest&p_pro…" at bounding box center [636, 540] width 426 height 376
click at [411, 704] on button "Cancel" at bounding box center [420, 697] width 48 height 24
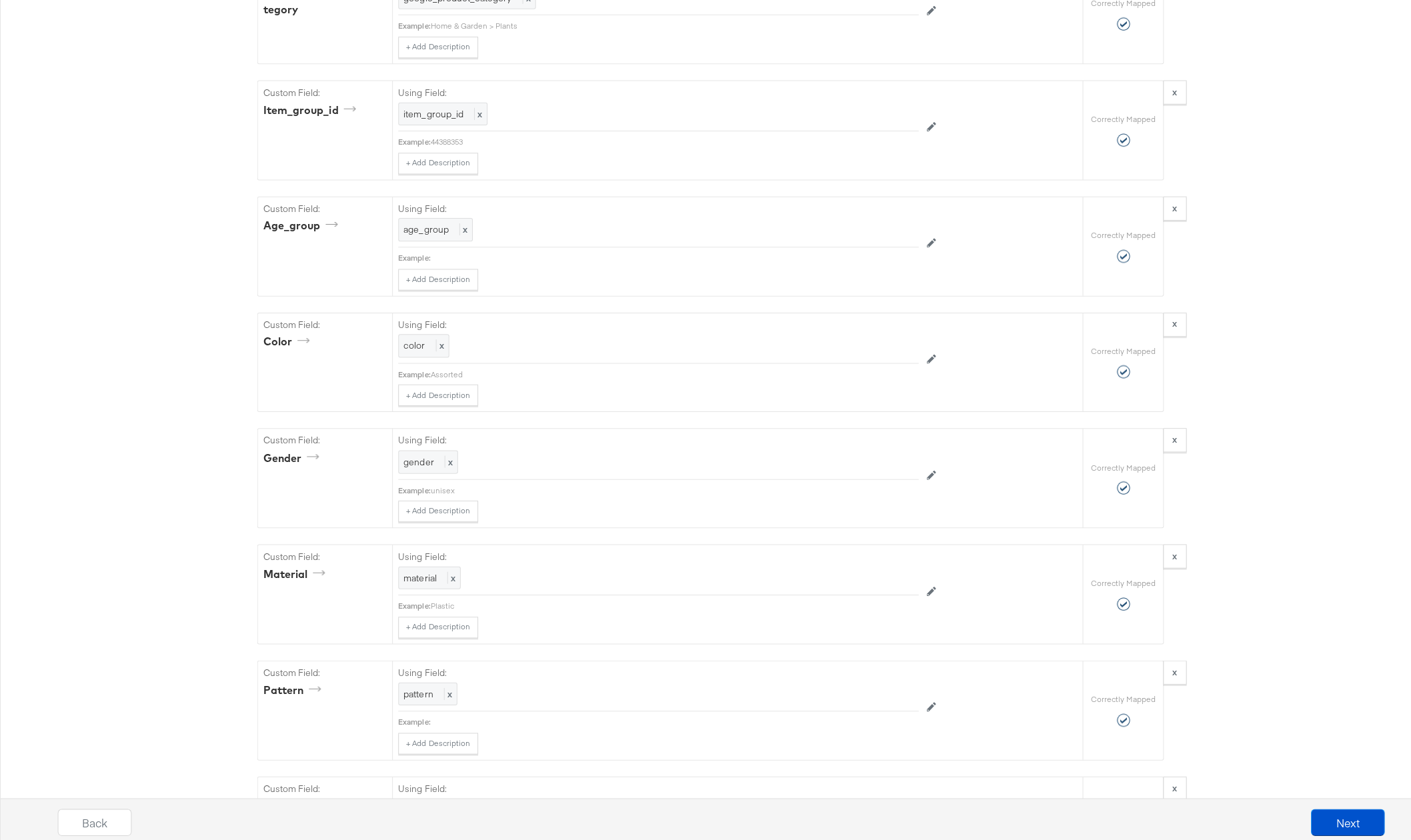
scroll to position [0, 0]
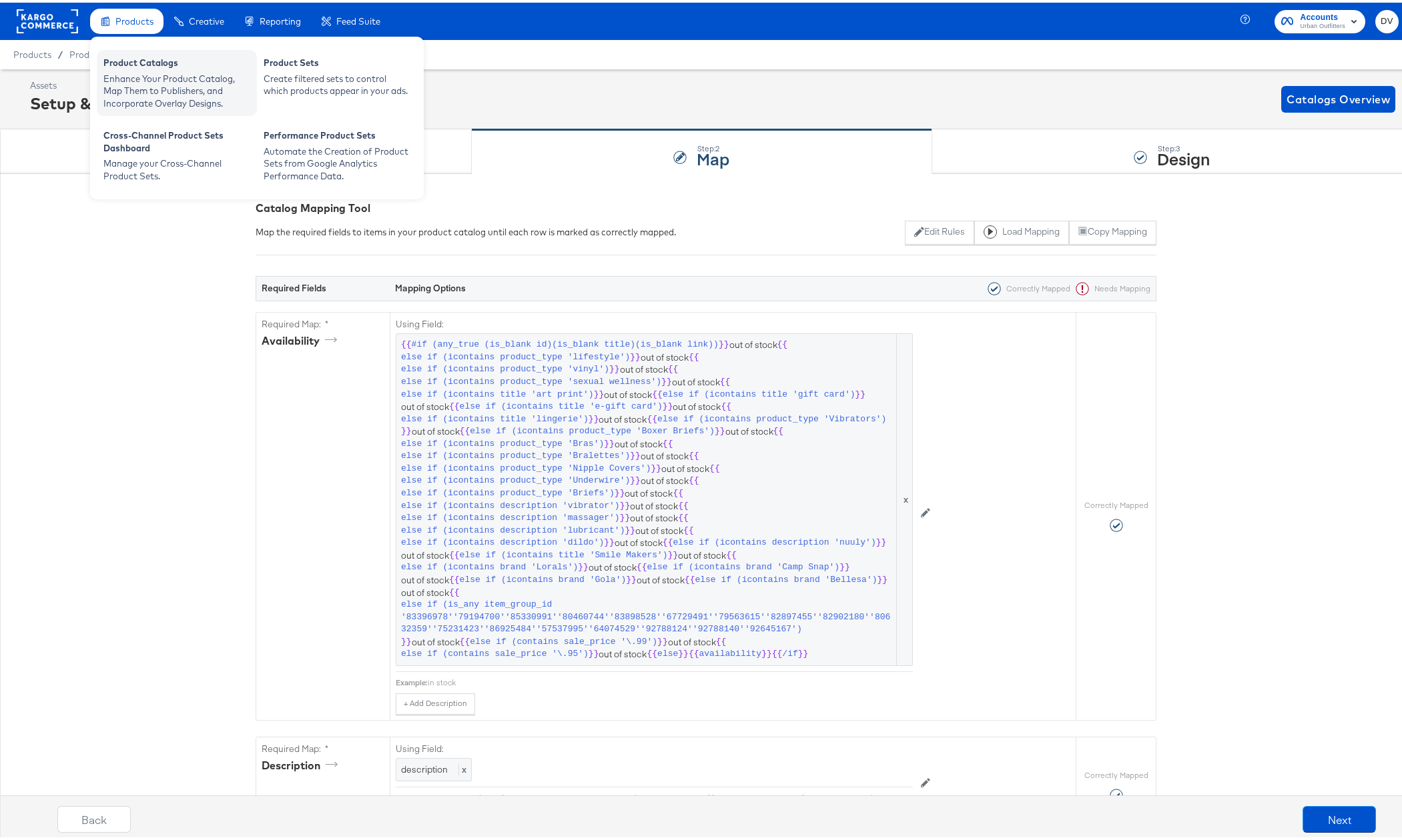
click at [140, 58] on div "Product Catalogs" at bounding box center [177, 62] width 147 height 16
